Goal: Ask a question: Seek information or help from site administrators or community

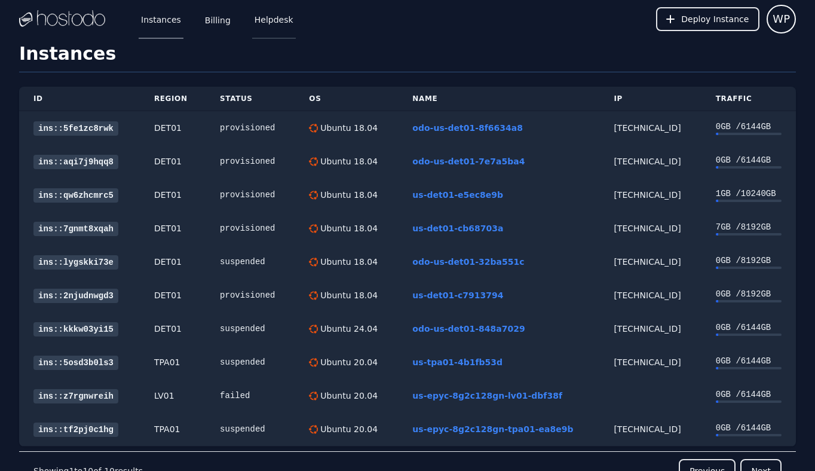
click at [263, 17] on link "Helpdesk" at bounding box center [274, 18] width 44 height 39
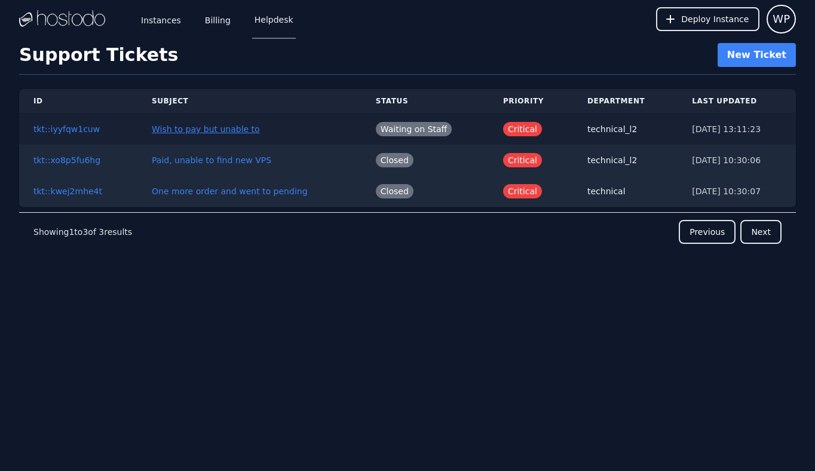
click at [205, 132] on link "Wish to pay but unable to" at bounding box center [206, 129] width 108 height 10
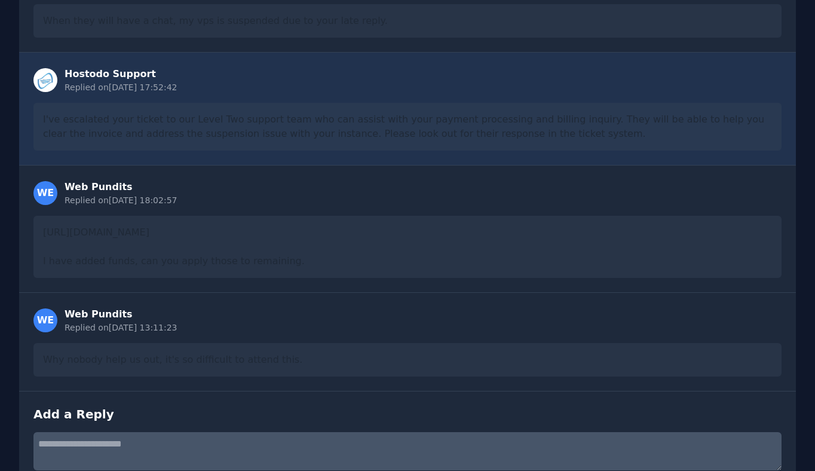
scroll to position [352, 0]
